Goal: Task Accomplishment & Management: Use online tool/utility

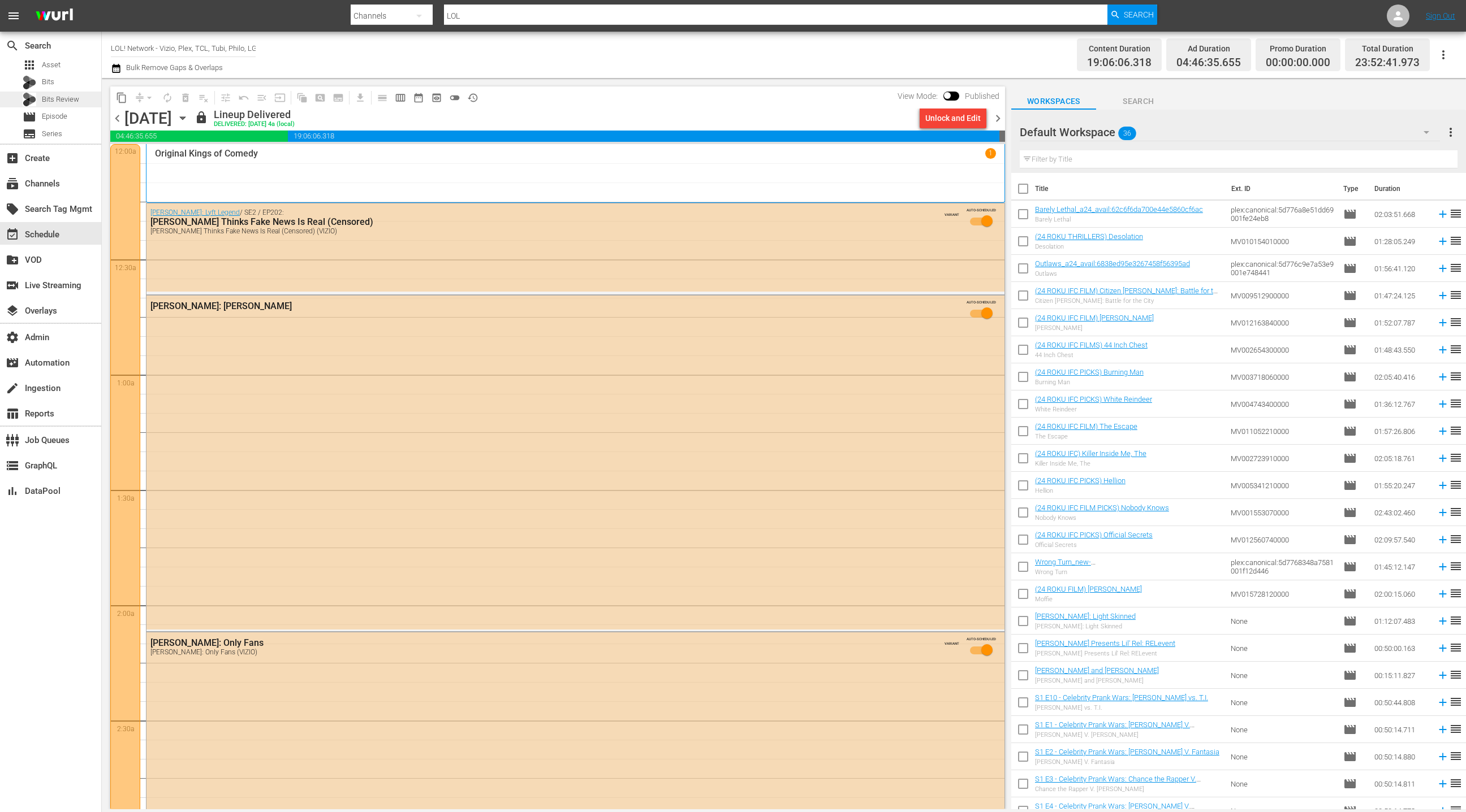
scroll to position [2437, 0]
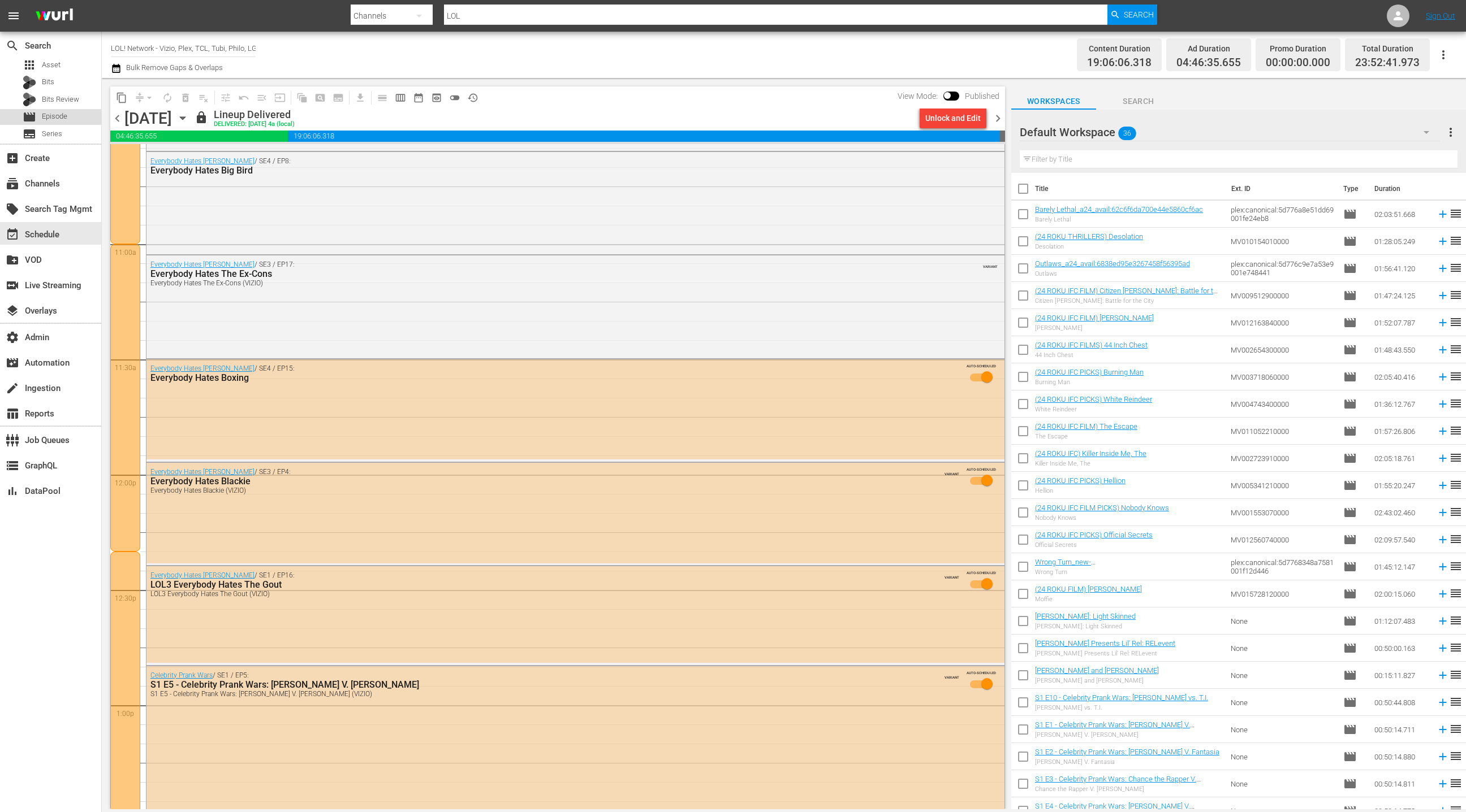
click at [66, 122] on span "Episode" at bounding box center [54, 117] width 25 height 12
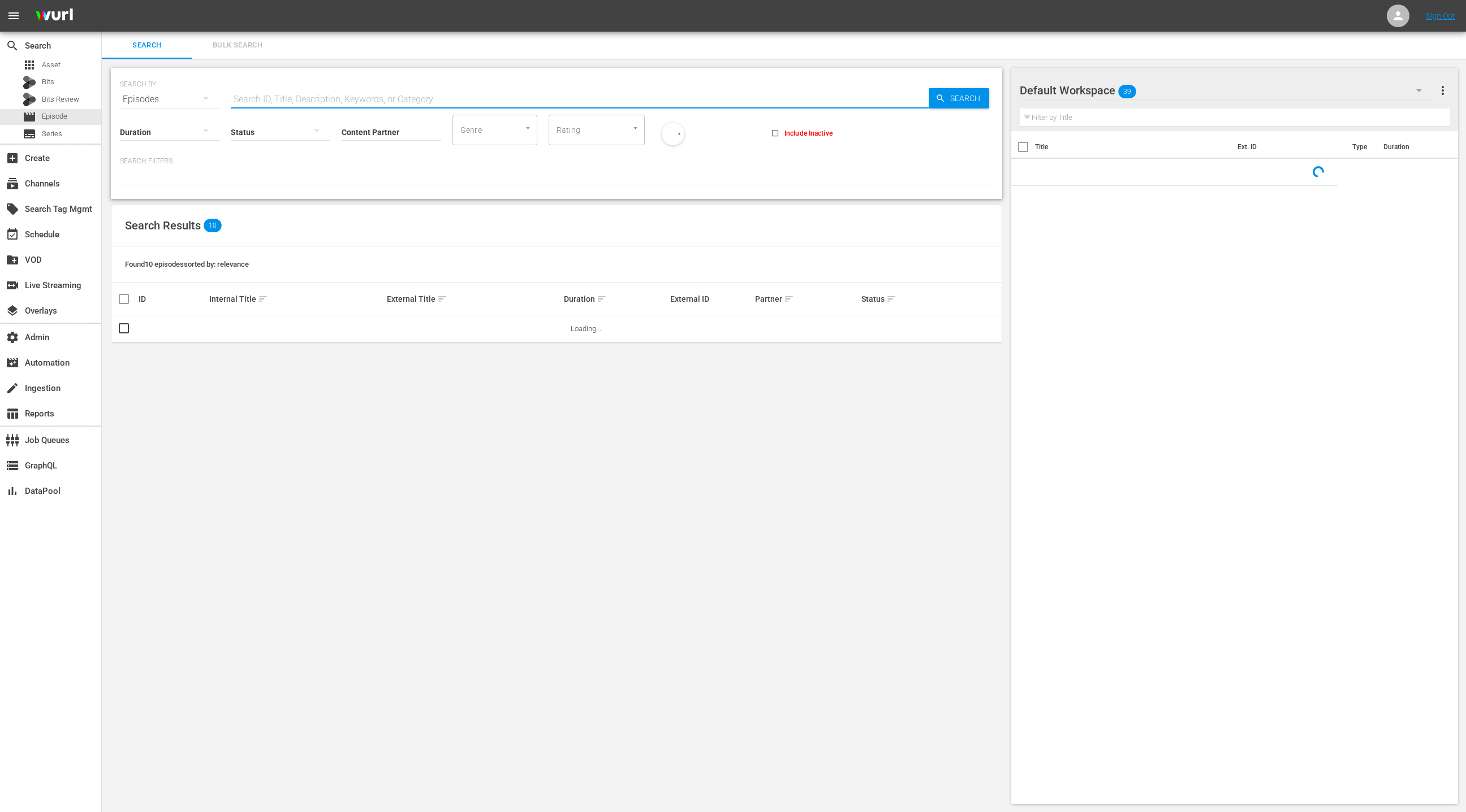
click at [246, 93] on input "text" at bounding box center [579, 99] width 698 height 27
paste input "FPRMO-169-fa-generic-channel-promo-30_07222025"
type input "FPRMO-169-fa-generic-channel-promo-30_07222025"
click at [67, 67] on div "apps Asset" at bounding box center [51, 65] width 101 height 16
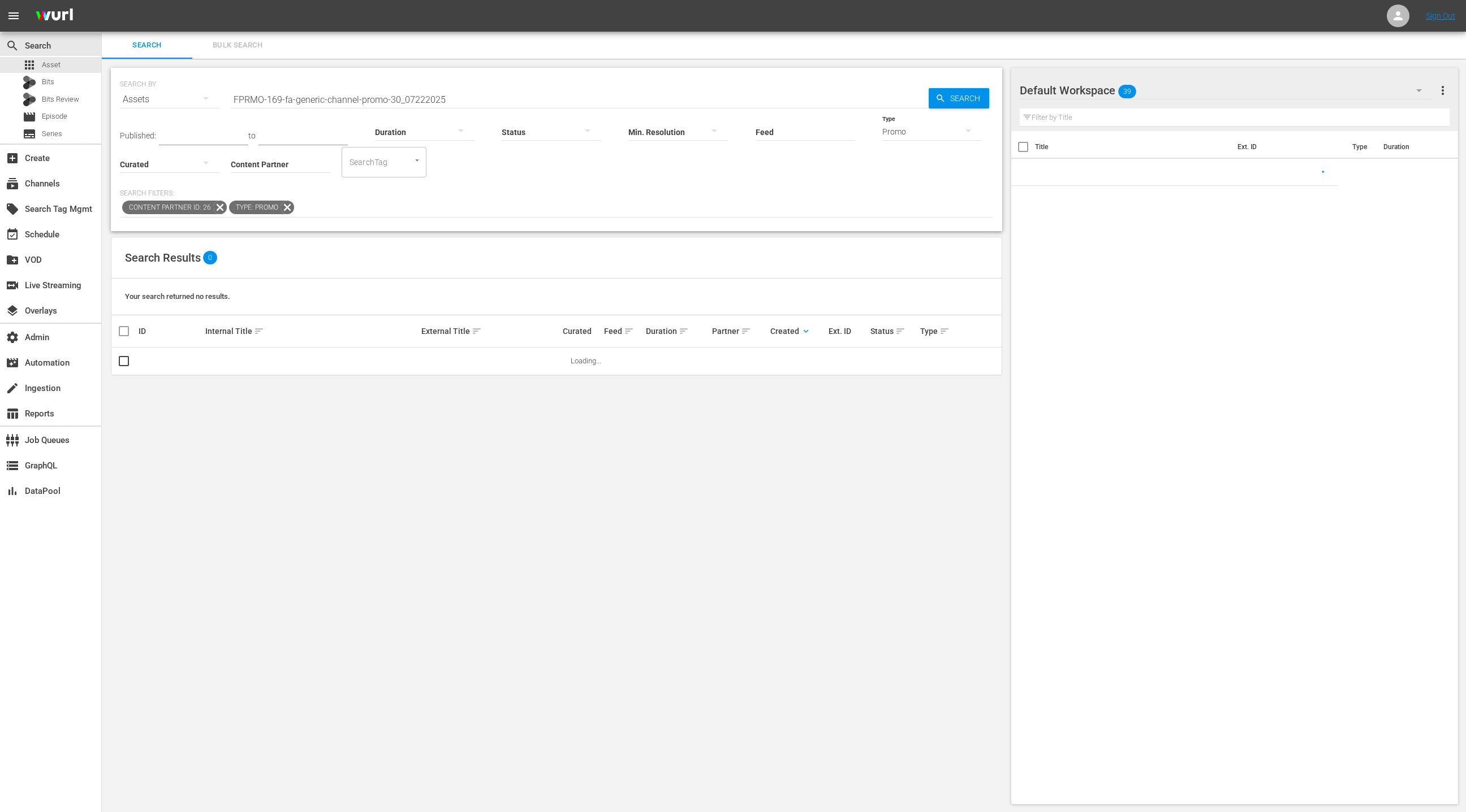
click at [253, 96] on input "FPRMO-169-fa-generic-channel-promo-30_07222025" at bounding box center [579, 99] width 698 height 27
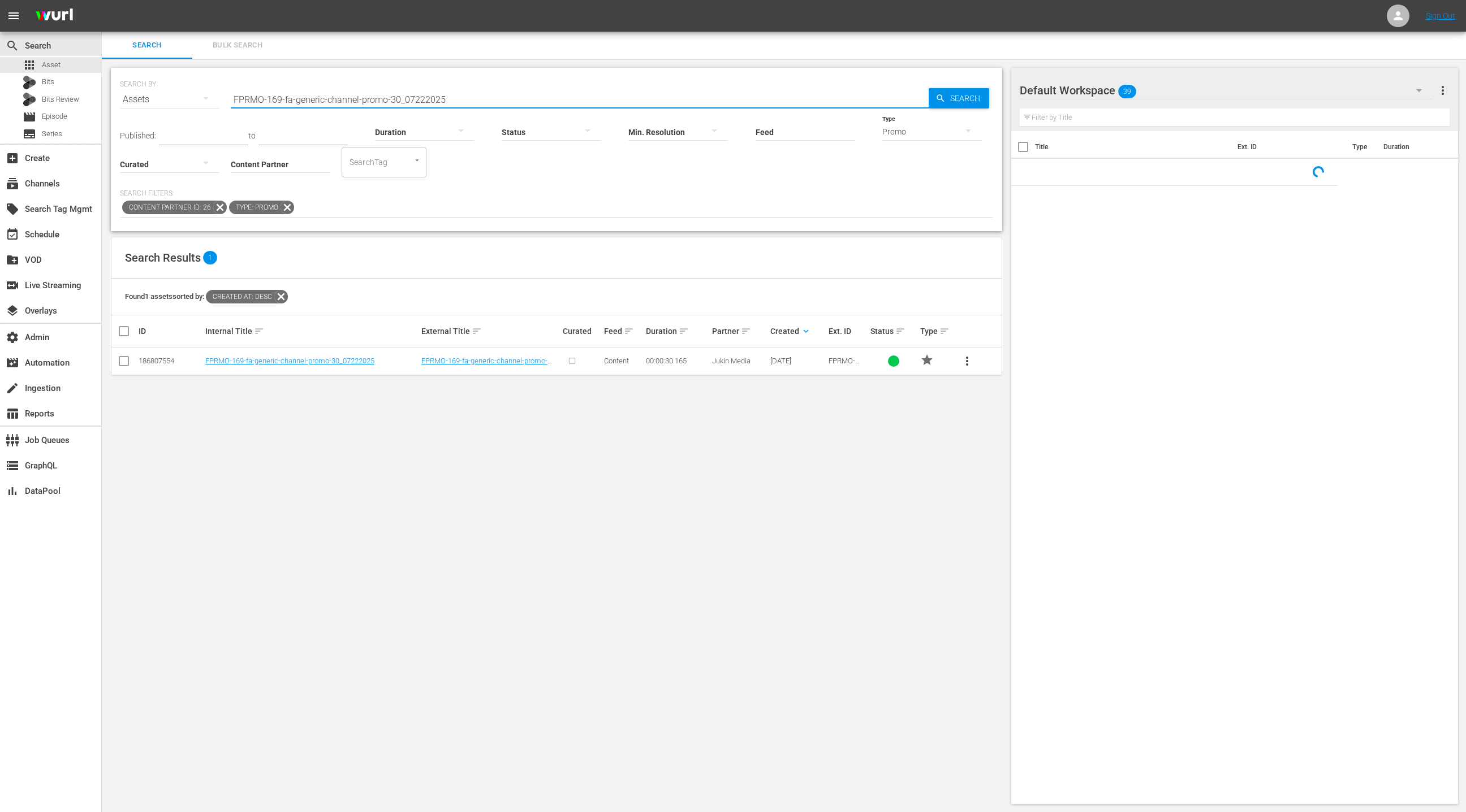
paste input "FPRMO-169-fa-generic-channel-promo-30_07222025"
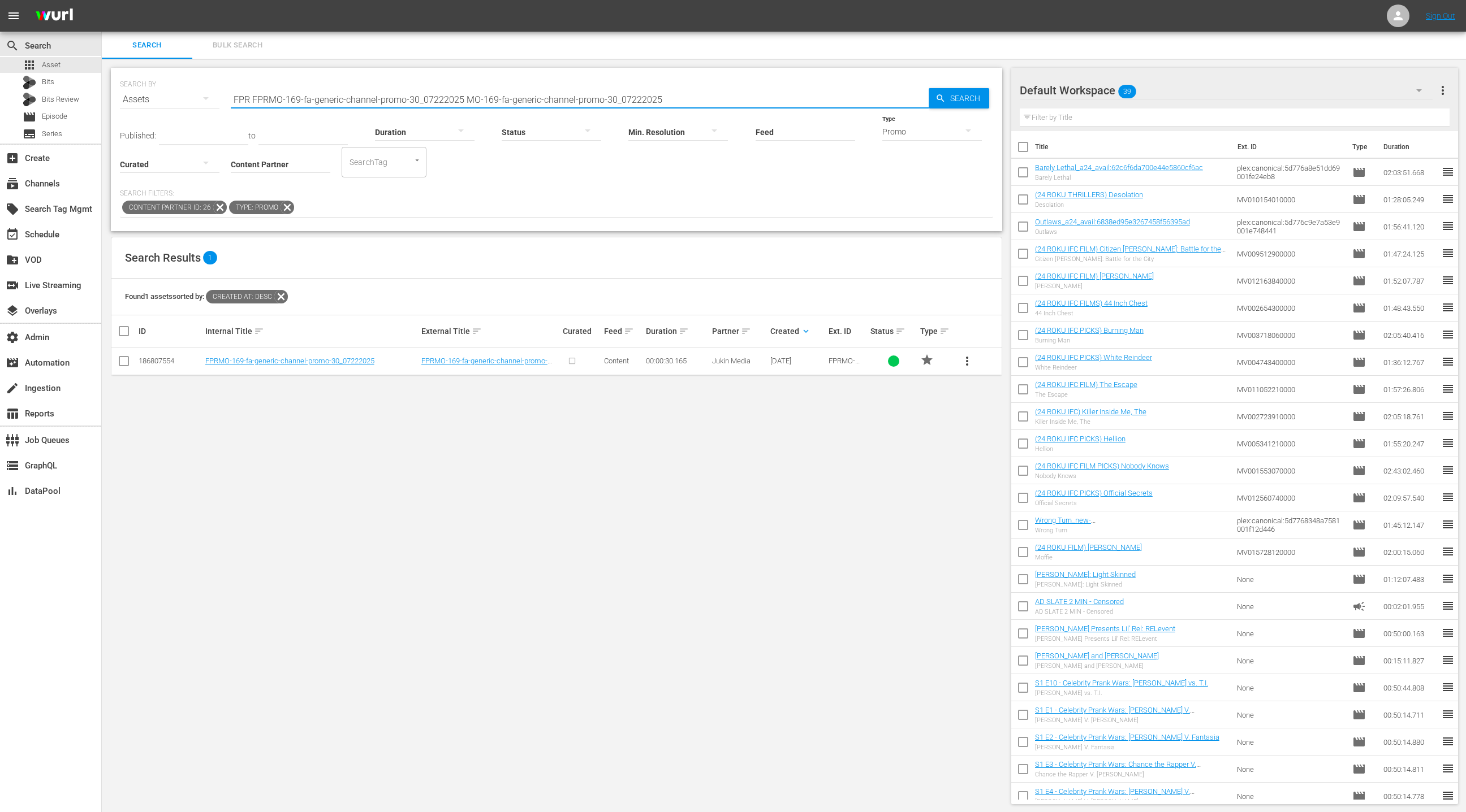
click at [256, 96] on input "FPR FPRMO-169-fa-generic-channel-promo-30_07222025 MO-169-fa-generic-channel-pr…" at bounding box center [579, 99] width 698 height 27
drag, startPoint x: 256, startPoint y: 96, endPoint x: 682, endPoint y: 108, distance: 426.2
click at [682, 108] on div "SEARCH BY Search By Assets Search ID, Title, Description, Keywords, or Category…" at bounding box center [557, 150] width 891 height 164
paste input "text"
click at [233, 95] on input "FPRMO-169-fa-generic-channel-promo-30_07222025" at bounding box center [579, 99] width 698 height 27
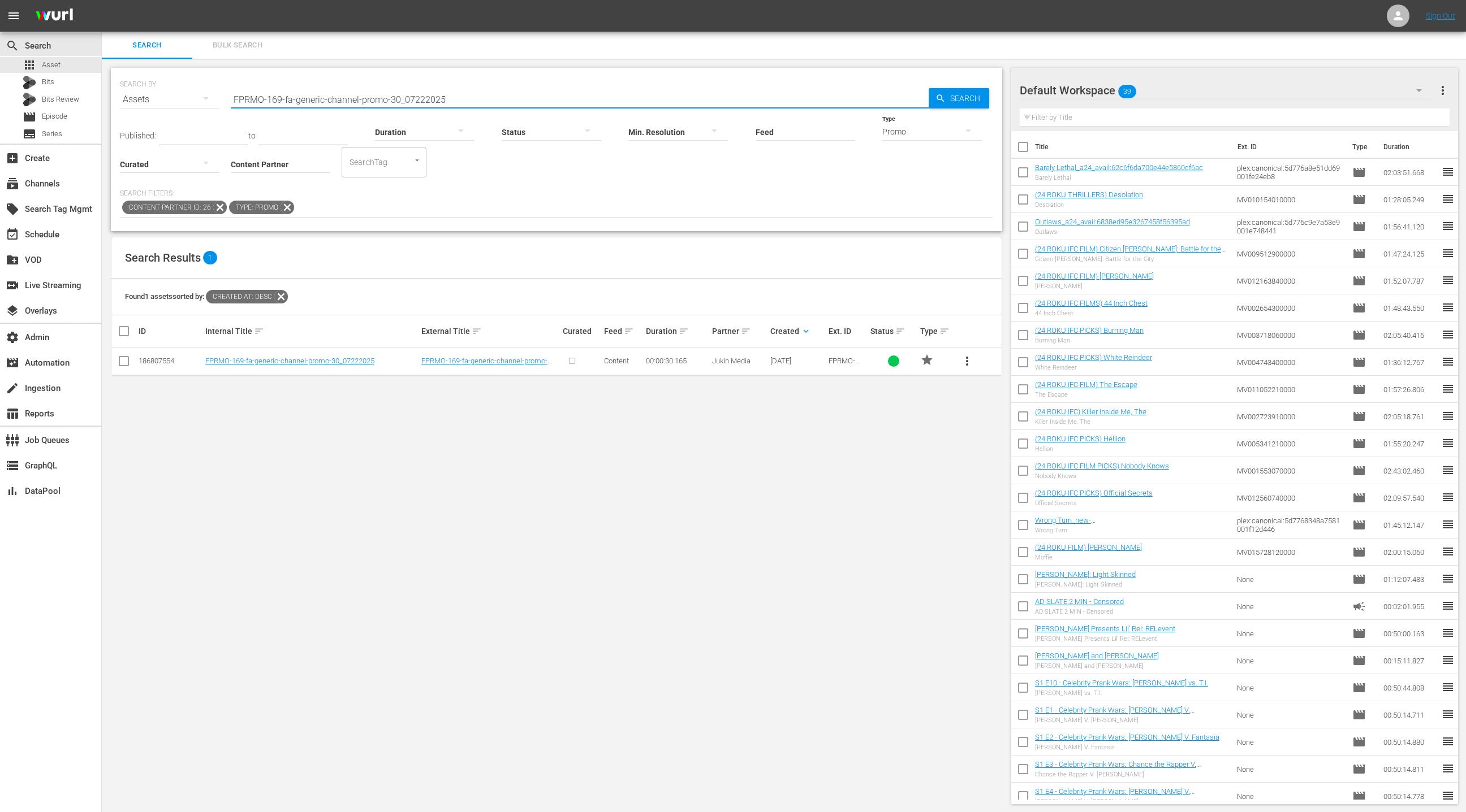
drag, startPoint x: 234, startPoint y: 95, endPoint x: 466, endPoint y: 104, distance: 232.2
click at [466, 104] on input "FPRMO-169-fa-generic-channel-promo-30_07222025" at bounding box center [579, 99] width 698 height 27
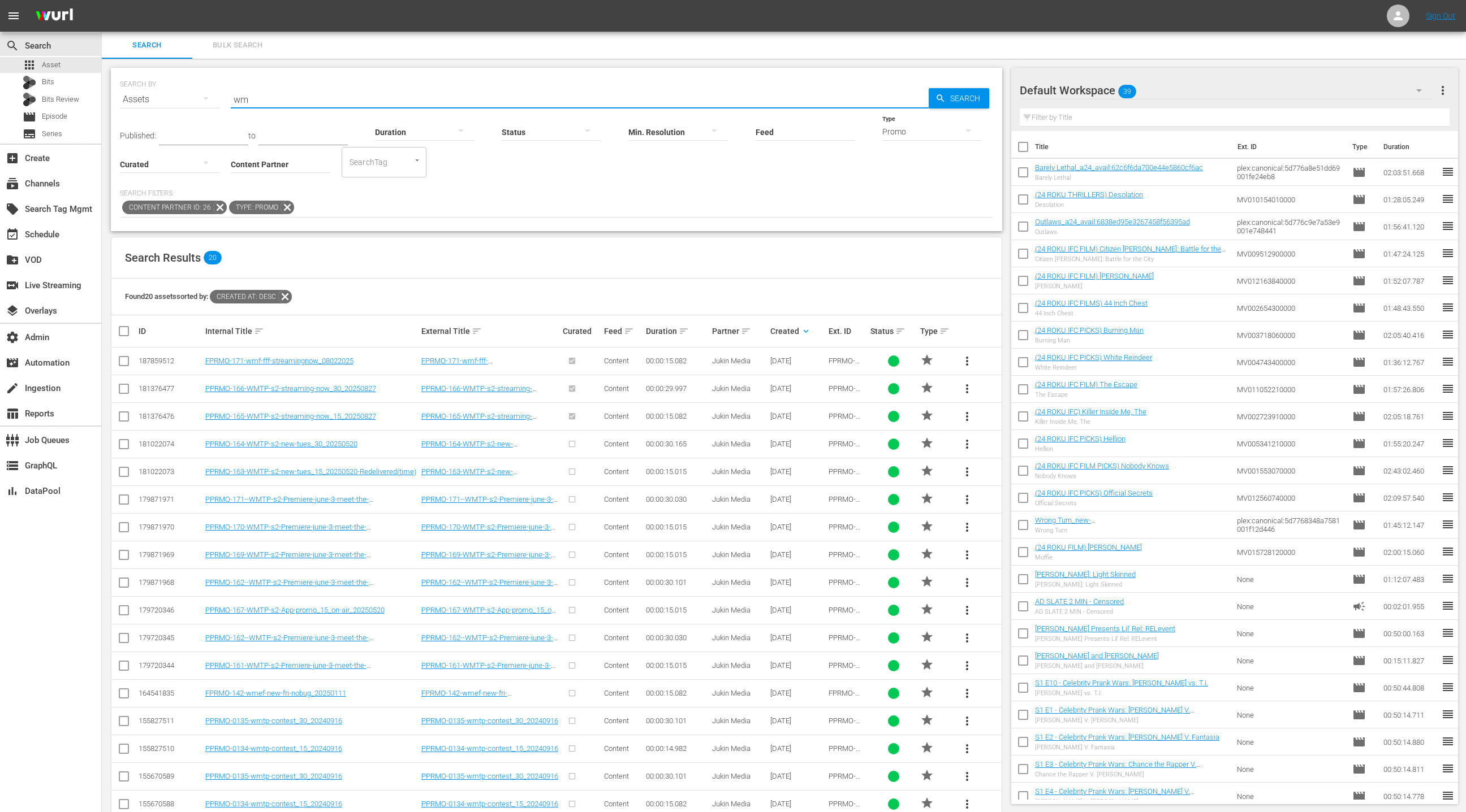
type input "WMTP"
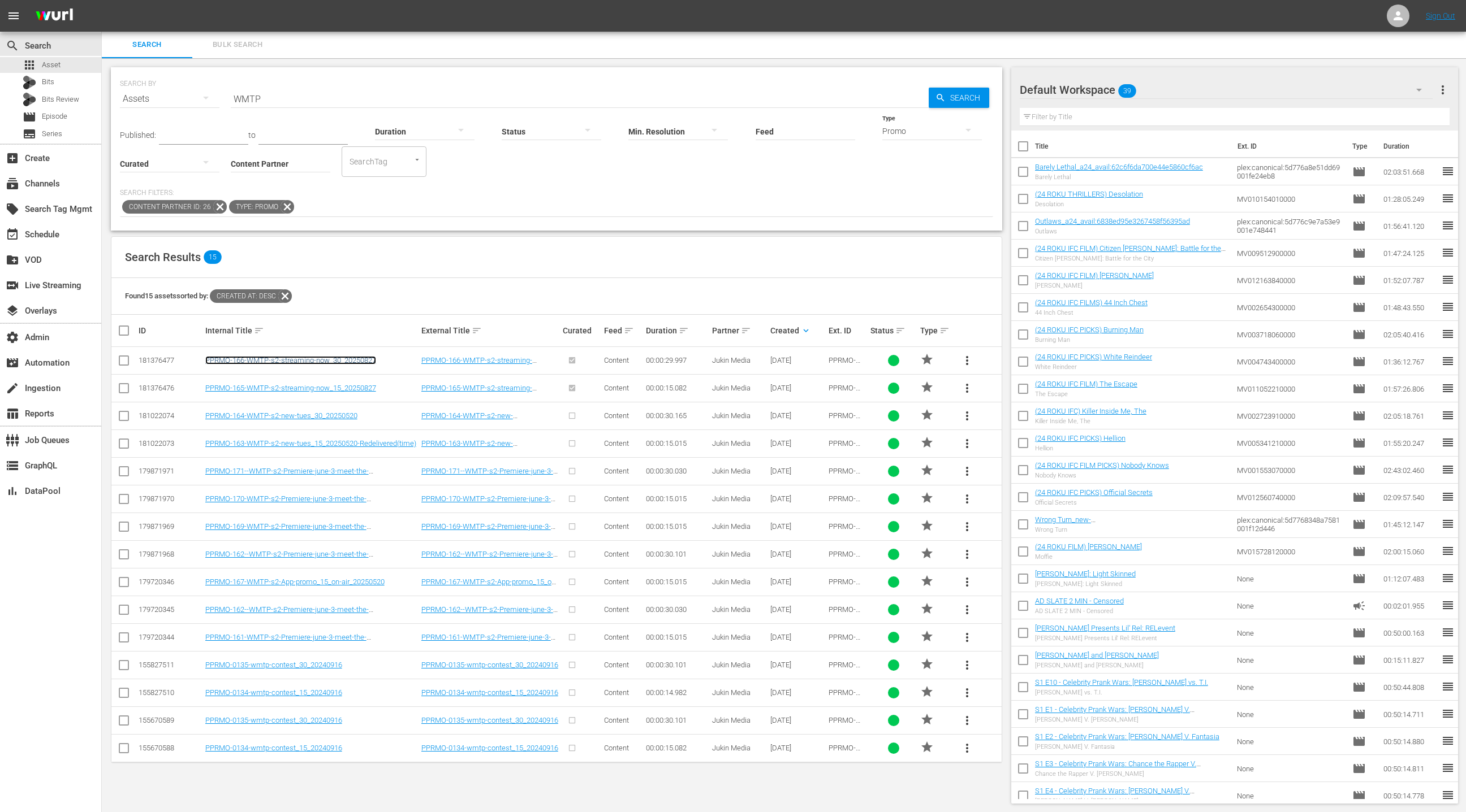
click at [359, 364] on link "PPRMO-166-WMTP-s2-streaming-now_30_20250827" at bounding box center [291, 361] width 171 height 9
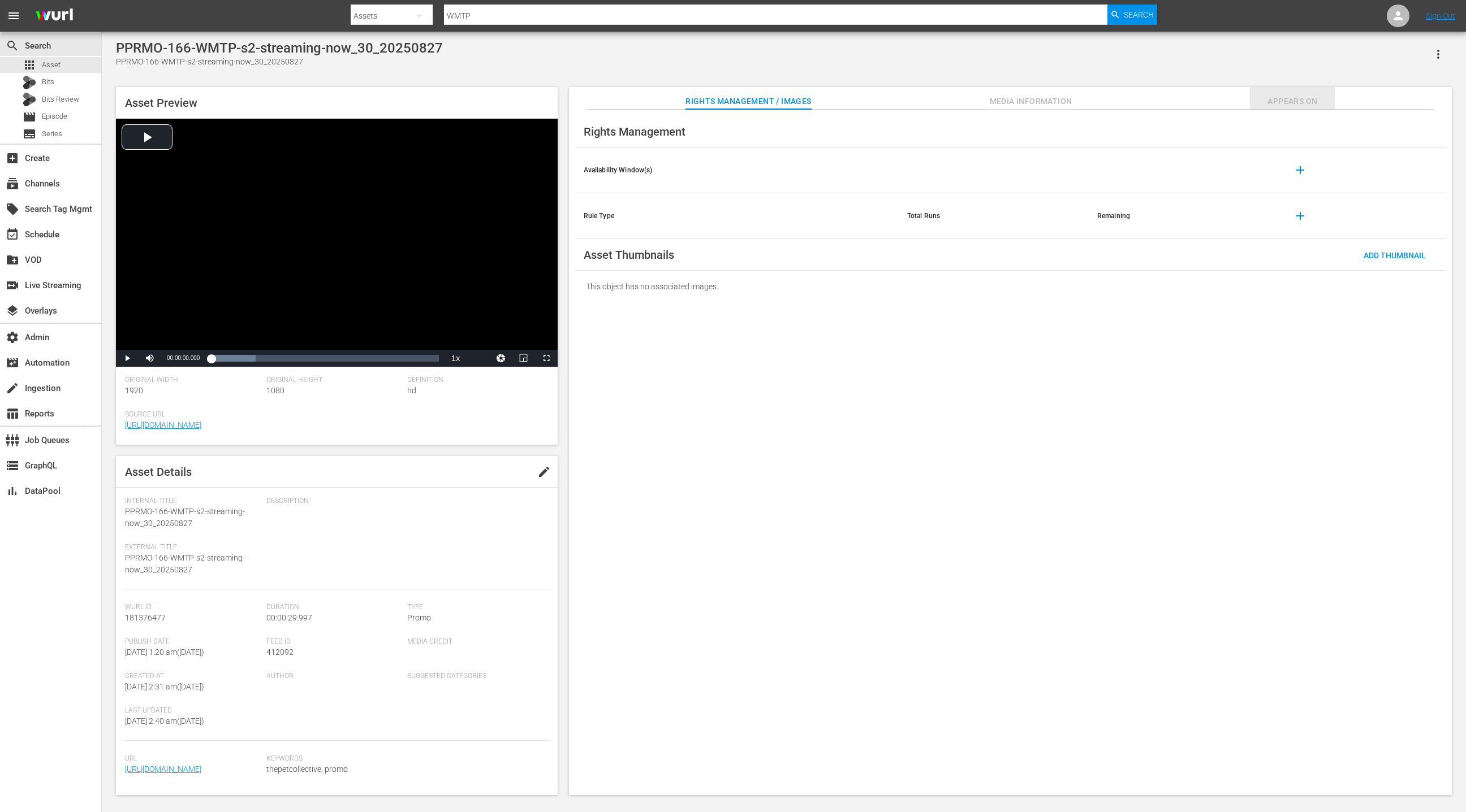
click at [1302, 104] on span "Appears On" at bounding box center [1291, 101] width 85 height 14
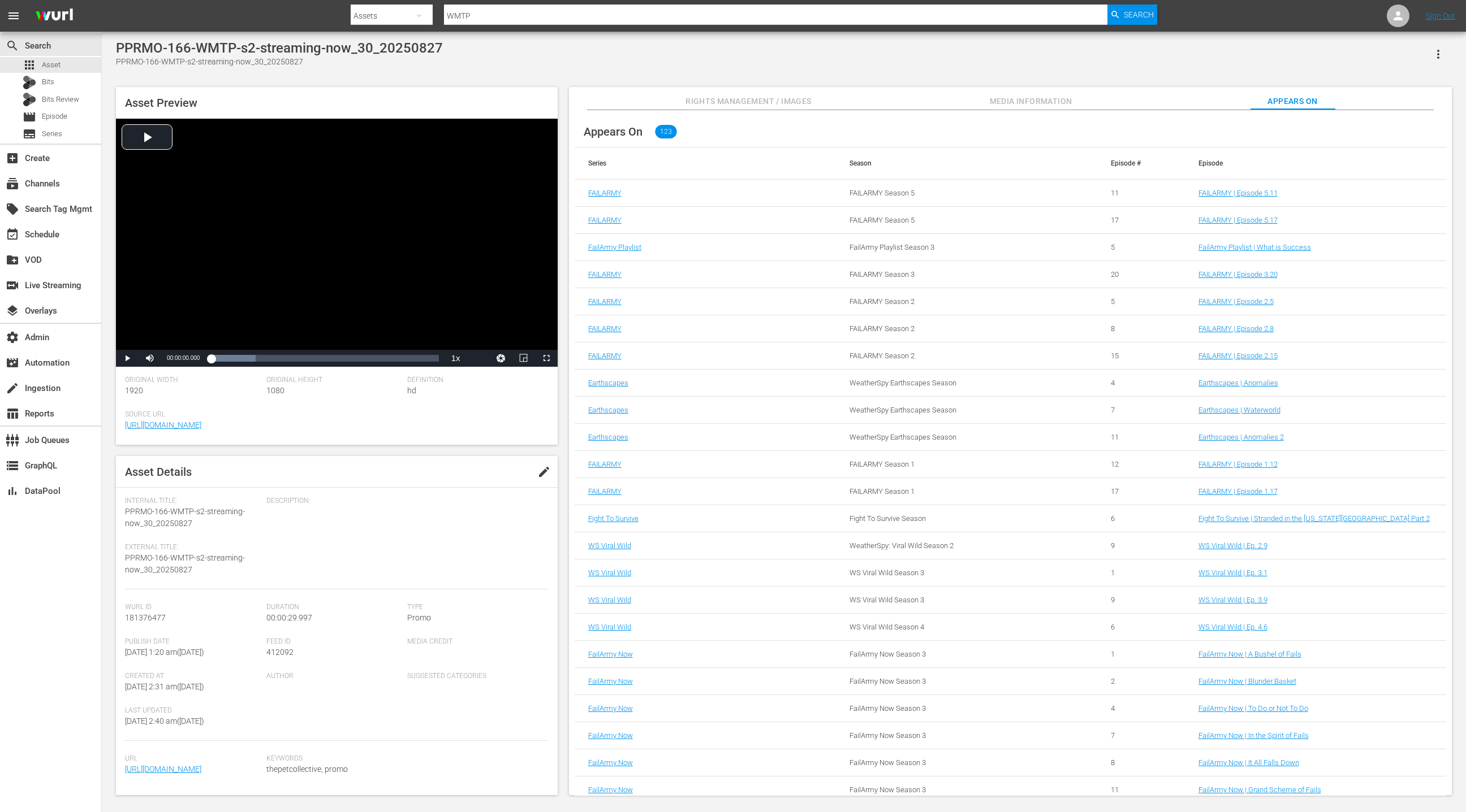
scroll to position [1, 0]
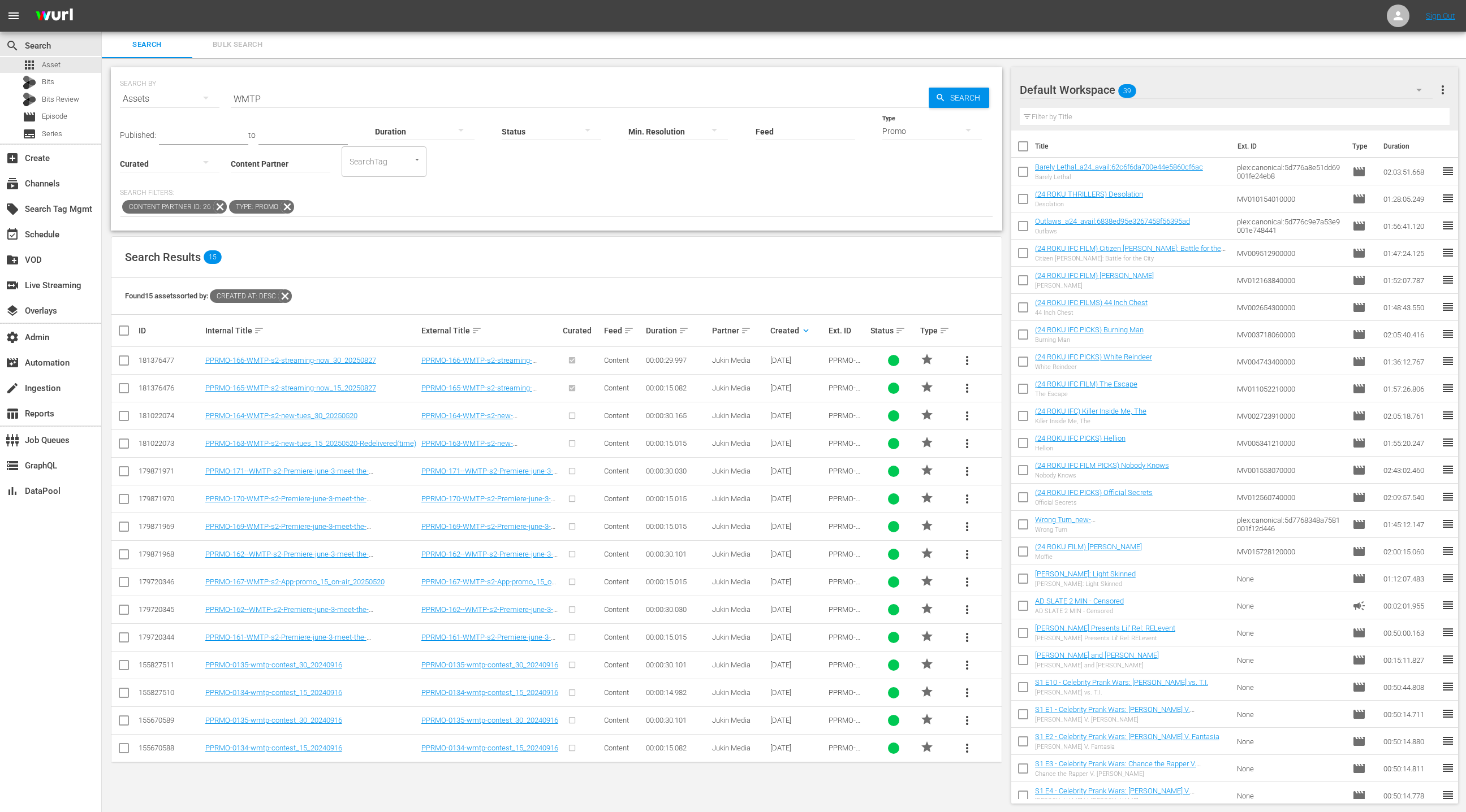
click at [968, 364] on span "more_vert" at bounding box center [967, 360] width 14 height 14
click at [1038, 445] on div "Replace within all episodes" at bounding box center [1044, 445] width 109 height 27
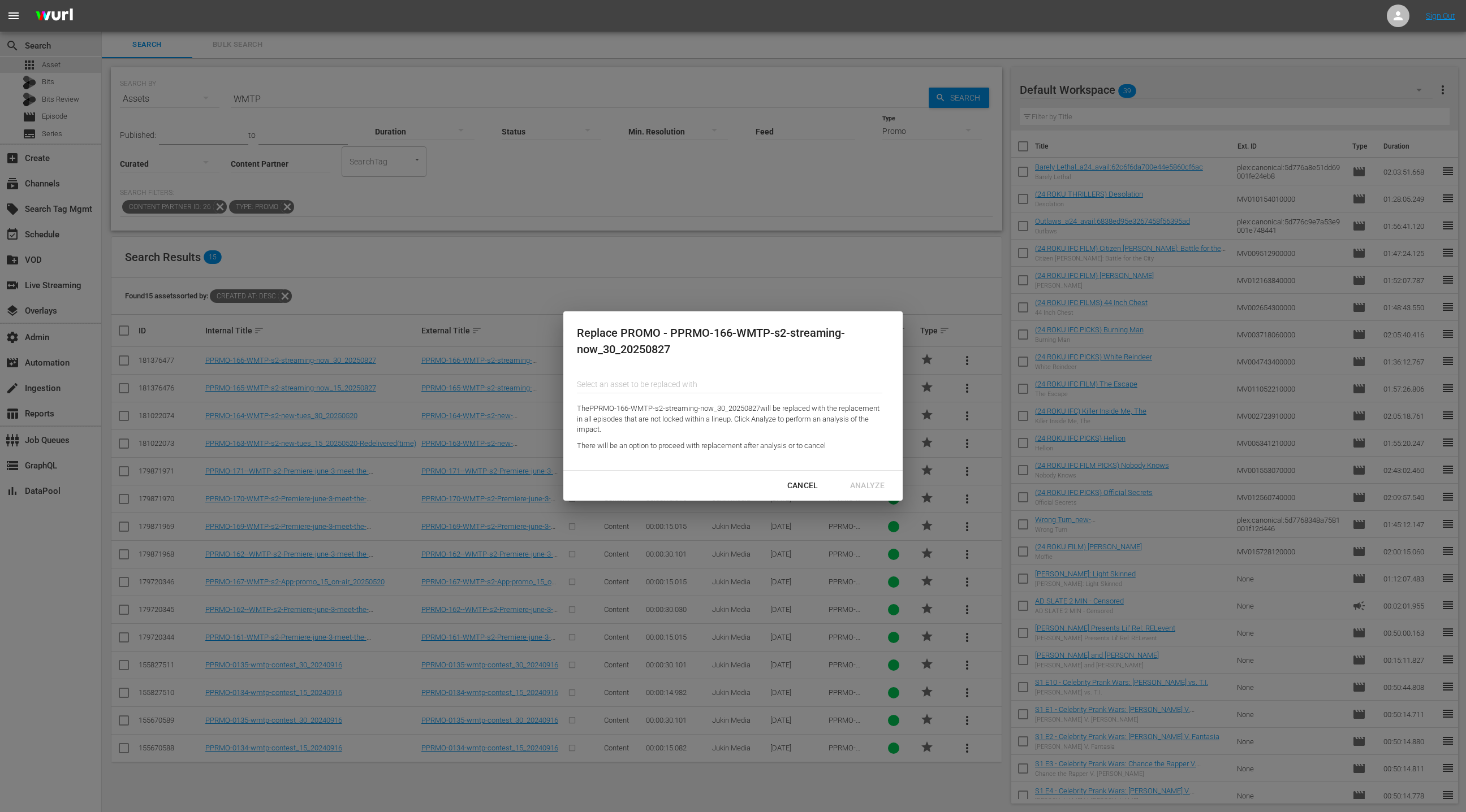
click at [638, 385] on input "Content Partner" at bounding box center [729, 384] width 305 height 27
paste input "FPRMO-169-fa-generic-channel-promo-30_07222025"
click at [659, 417] on div "FPRMO-169-fa-generic-channel-promo-30_07222025 (186807554)" at bounding box center [668, 416] width 166 height 27
type input "FPRMO-169-fa-generic-channel-promo-30_07222025 (186807554)"
click at [882, 487] on div "Analyze" at bounding box center [867, 486] width 53 height 14
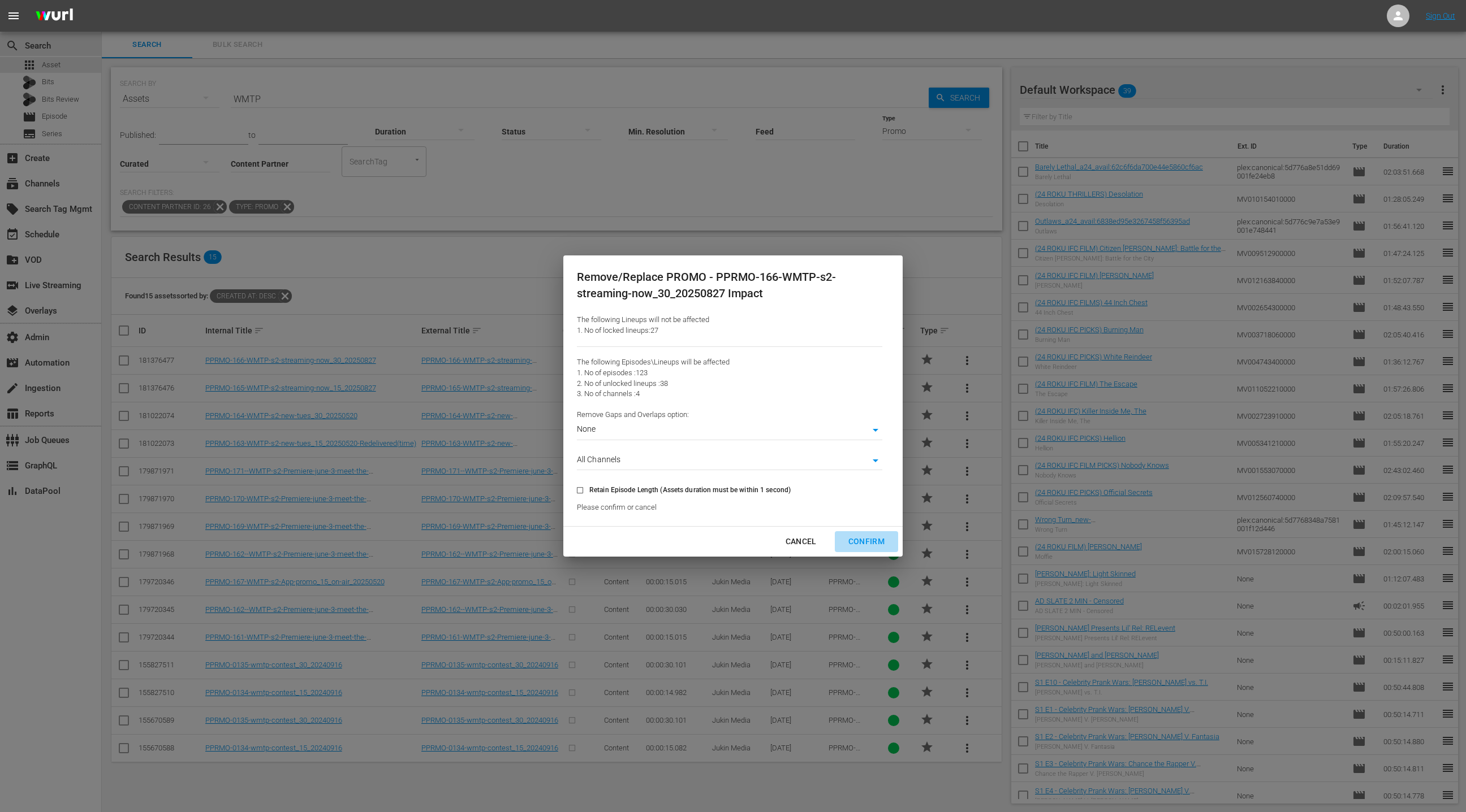
click at [869, 545] on div "Confirm" at bounding box center [866, 542] width 54 height 14
